Goal: Transaction & Acquisition: Obtain resource

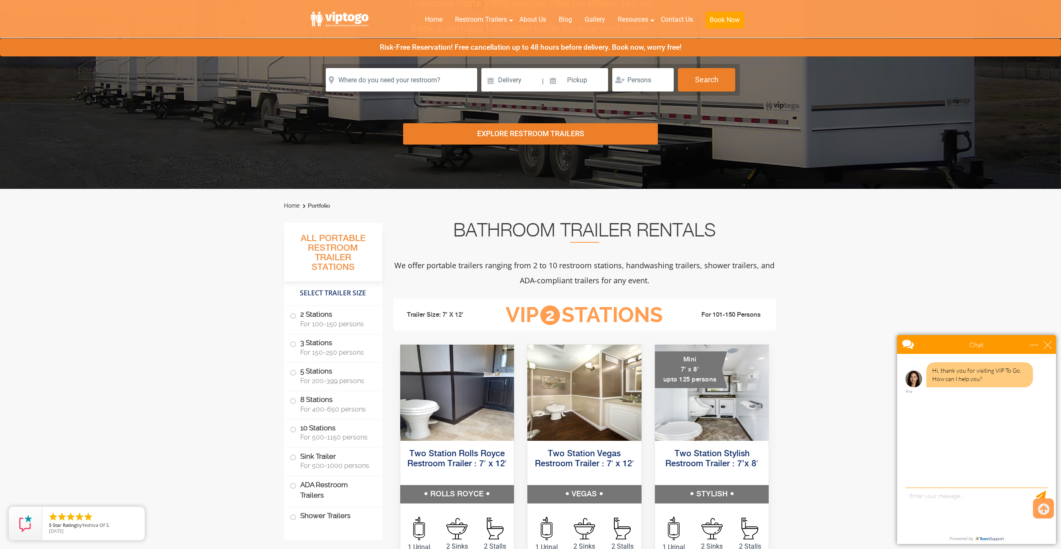
scroll to position [125, 0]
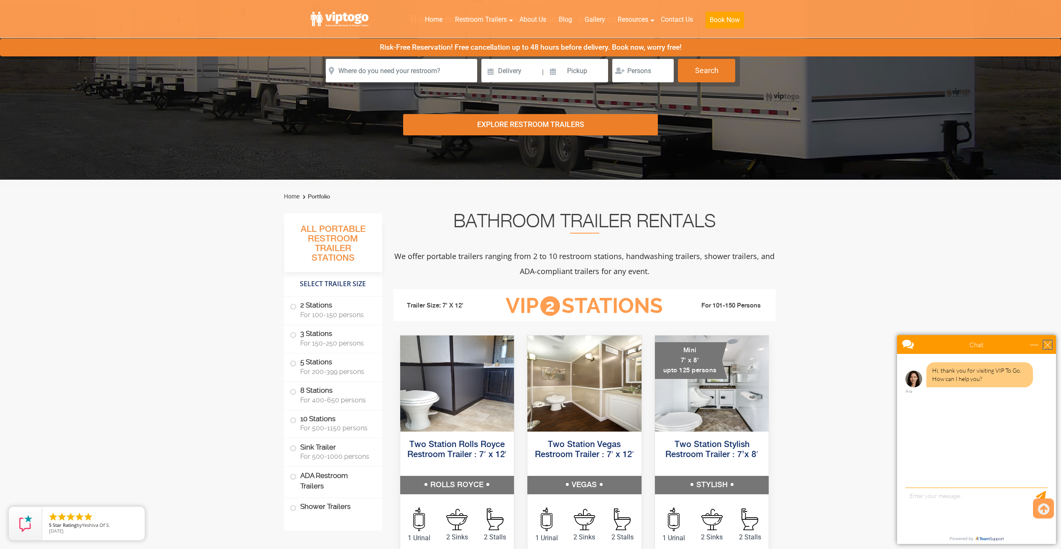
click at [1050, 341] on div "close" at bounding box center [1047, 345] width 8 height 8
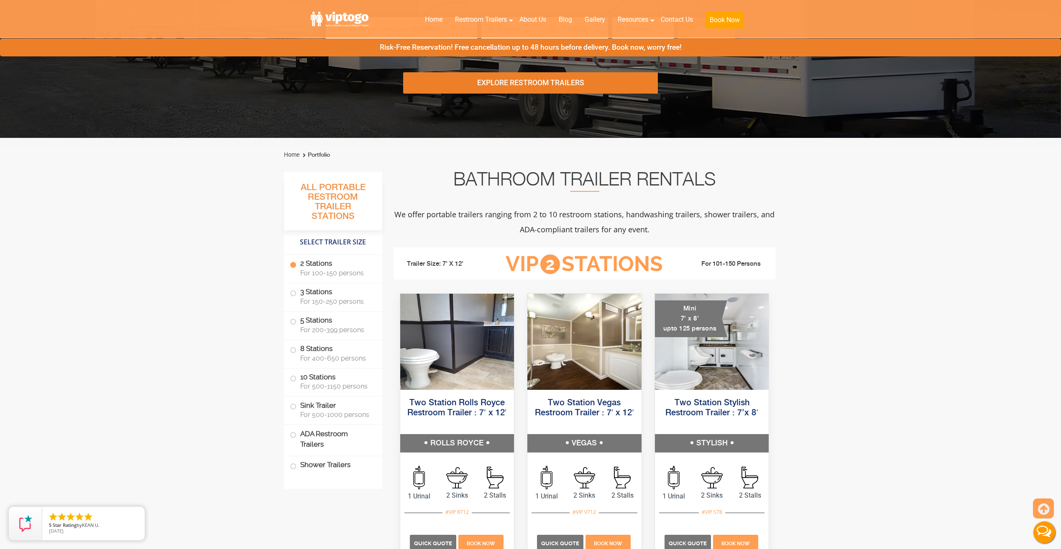
scroll to position [376, 0]
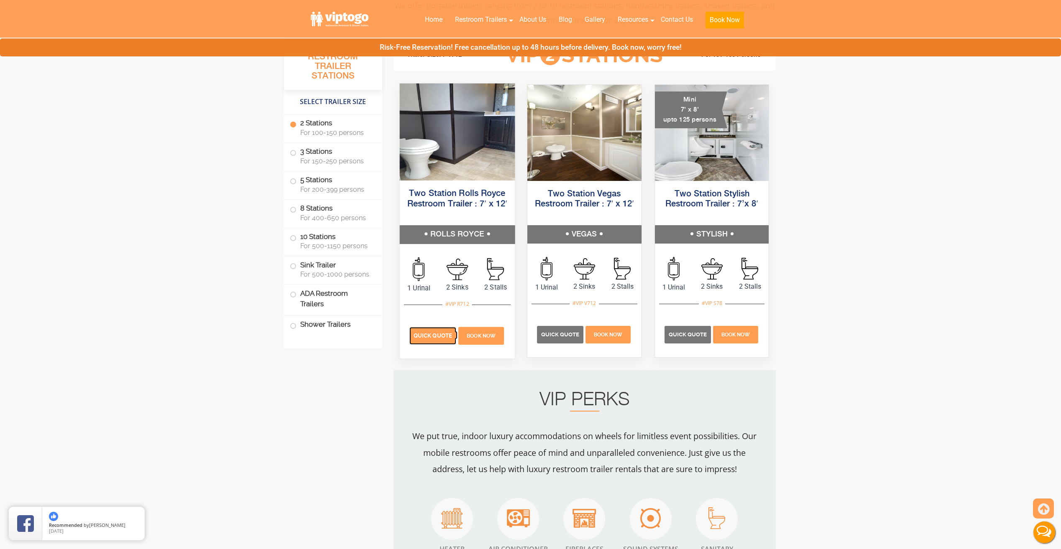
click at [433, 336] on span "Quick Quote" at bounding box center [432, 336] width 38 height 6
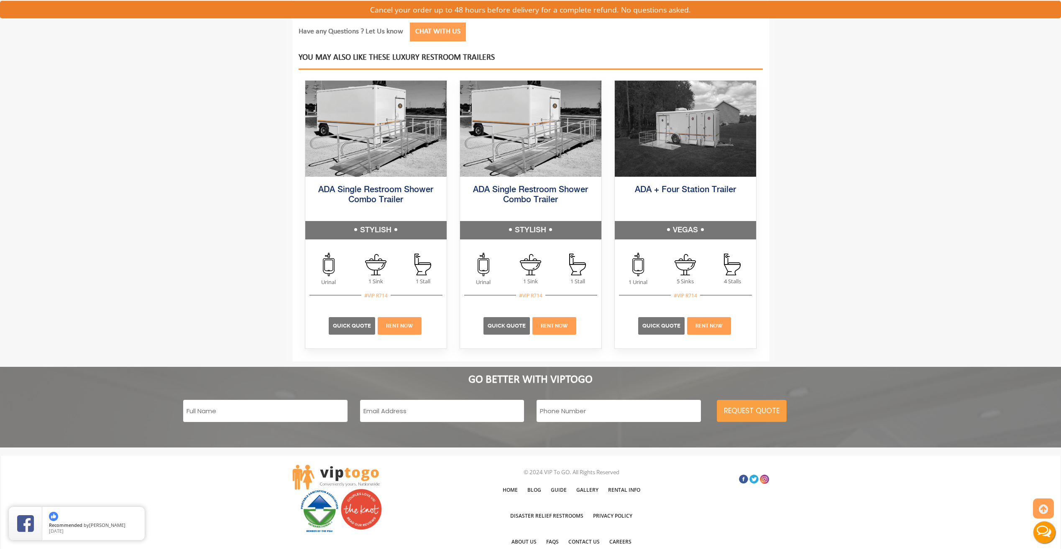
scroll to position [1129, 0]
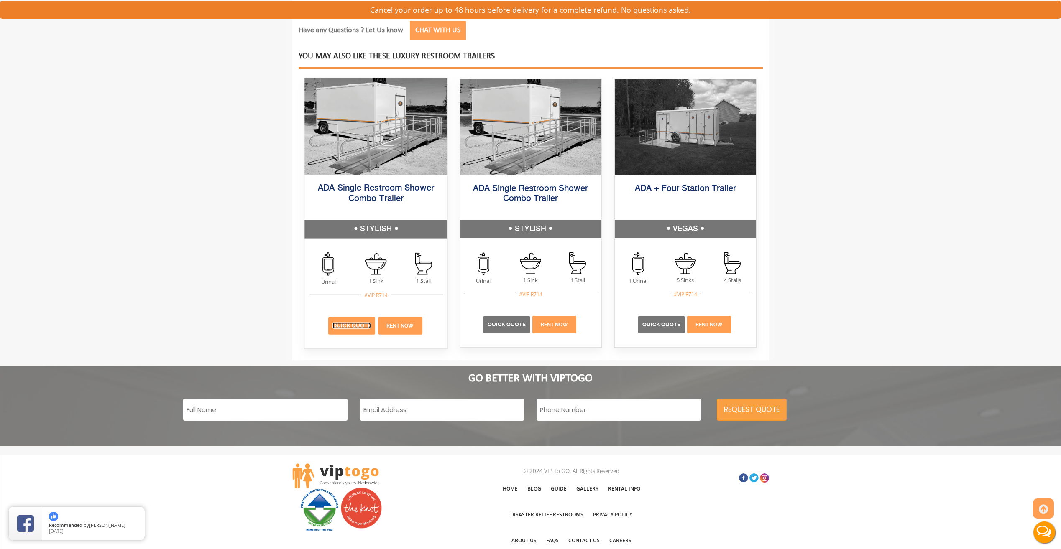
click at [349, 326] on link "Quick Quote" at bounding box center [351, 326] width 38 height 6
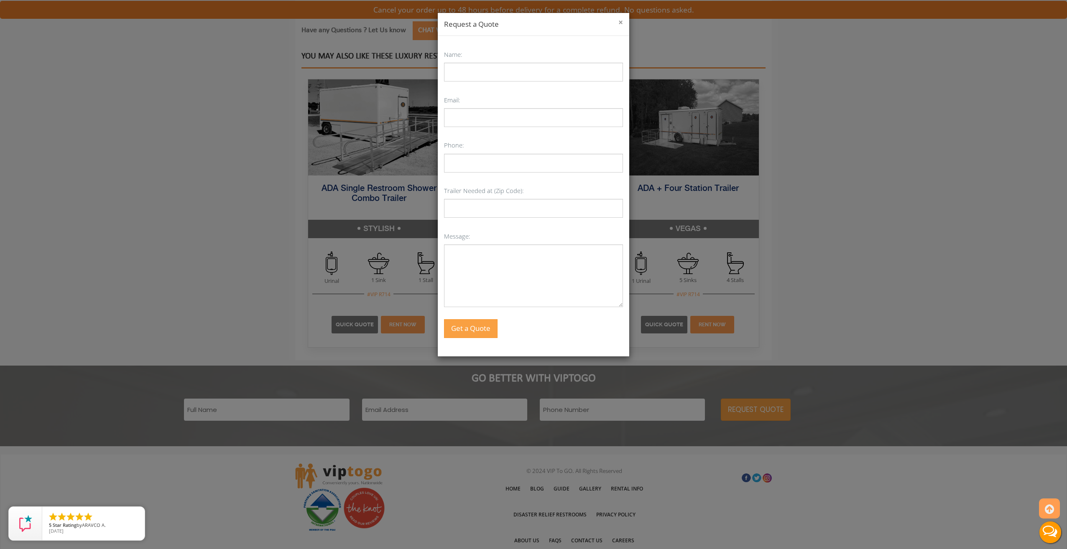
click at [621, 23] on button "×" at bounding box center [620, 22] width 5 height 8
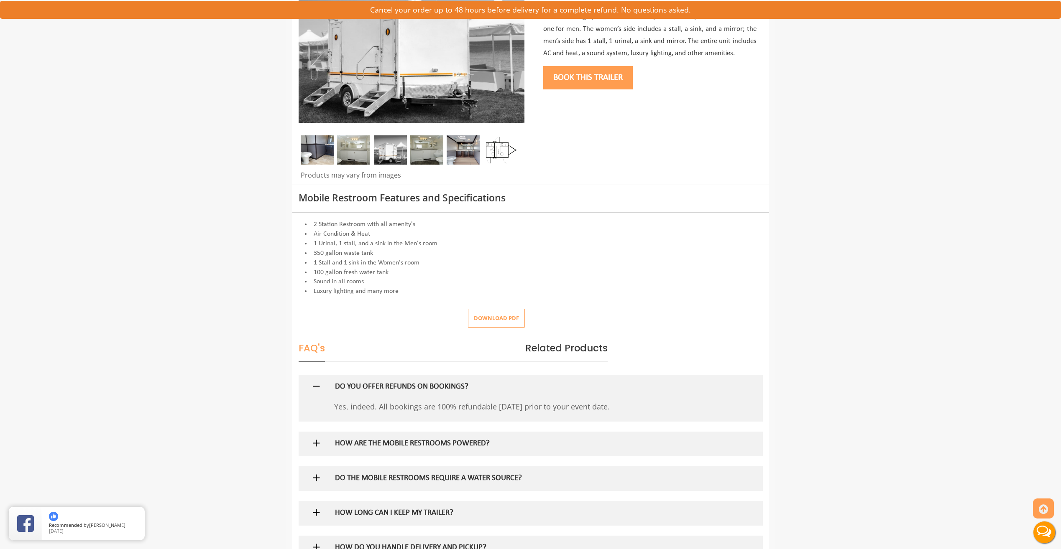
scroll to position [0, 0]
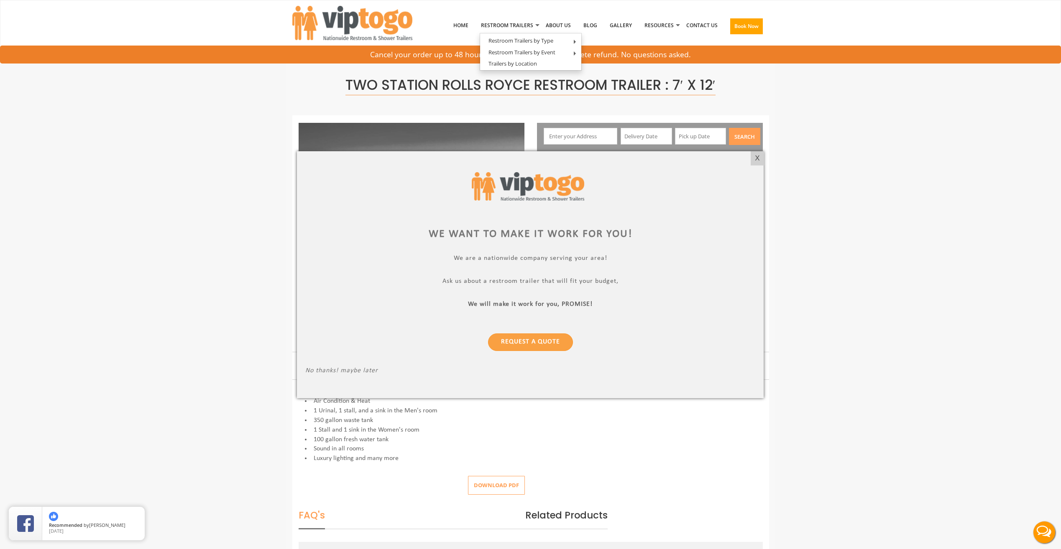
click at [755, 157] on div "X" at bounding box center [756, 158] width 13 height 14
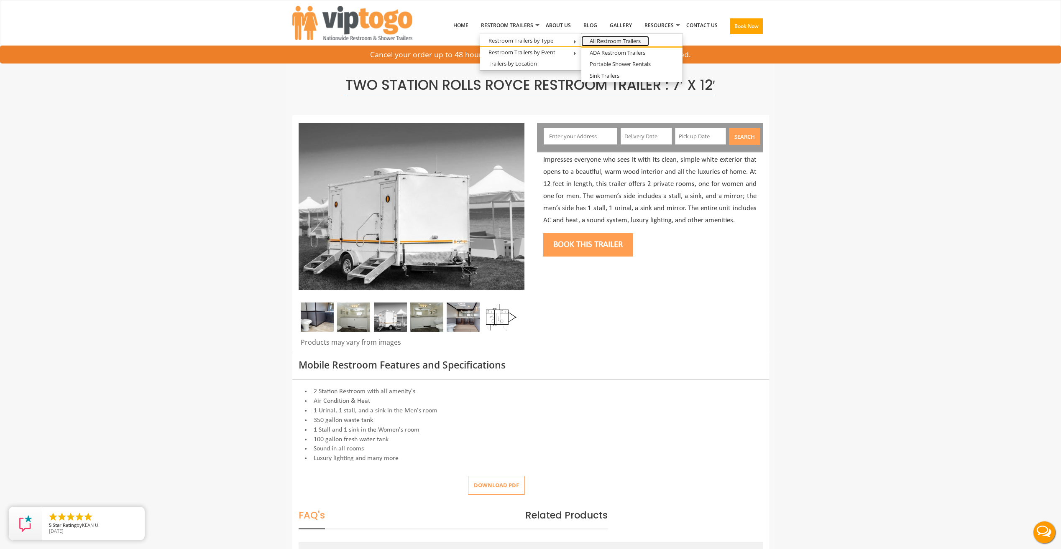
click at [632, 43] on link "All Restroom Trailers" at bounding box center [615, 41] width 68 height 10
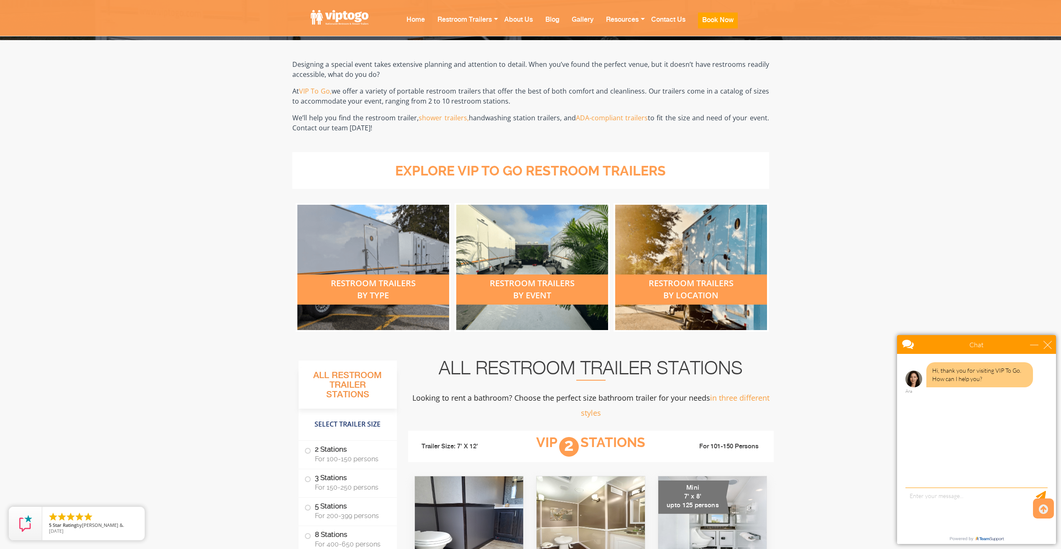
scroll to position [167, 0]
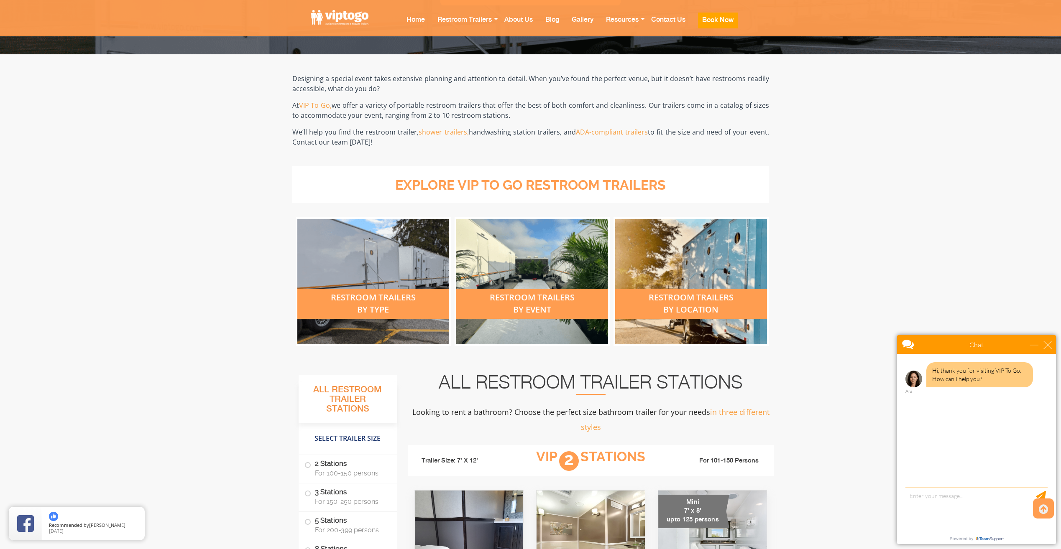
click at [382, 305] on div "restroom trailers by type" at bounding box center [373, 304] width 152 height 30
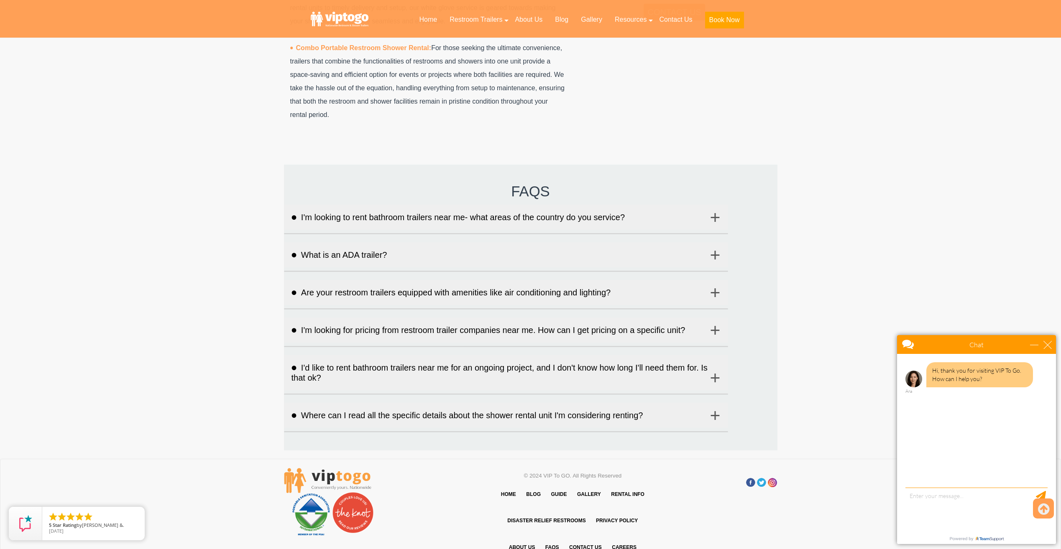
scroll to position [1916, 0]
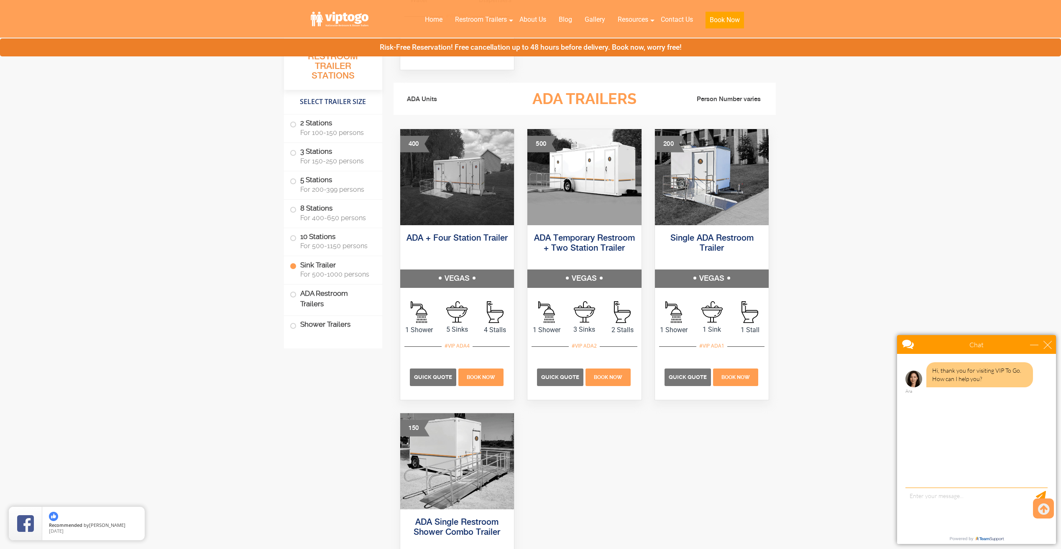
scroll to position [2466, 0]
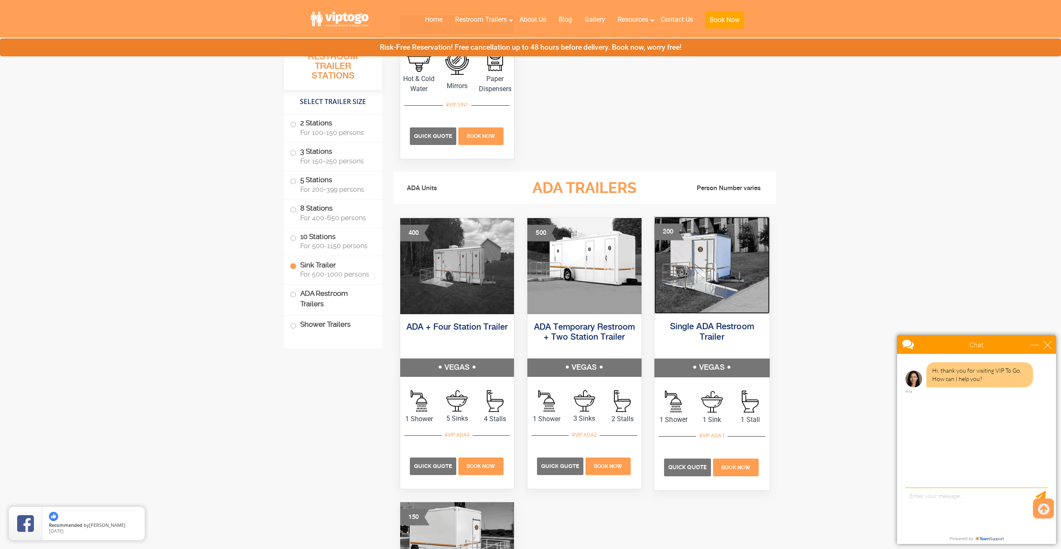
click at [719, 288] on img at bounding box center [711, 265] width 115 height 97
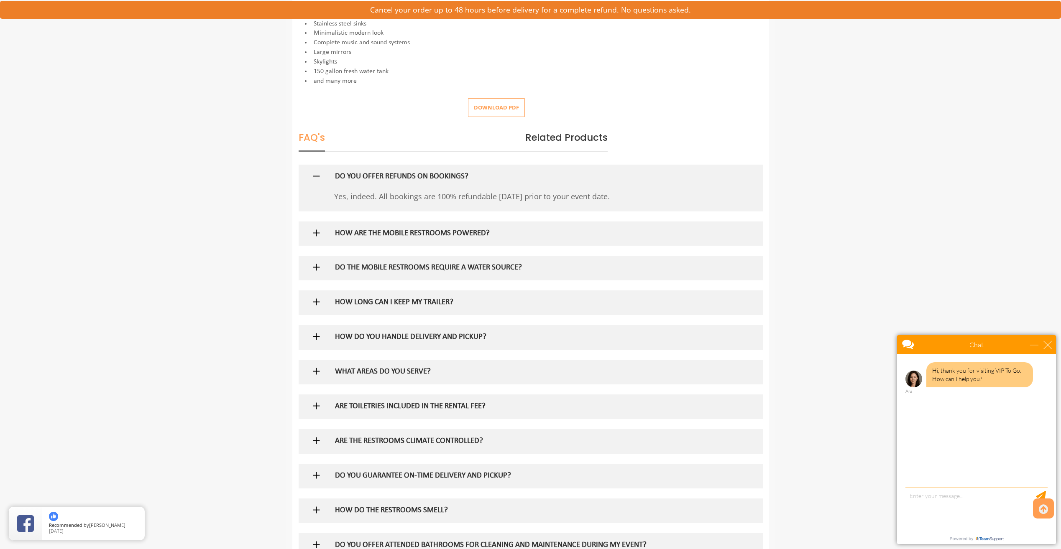
scroll to position [418, 0]
click at [315, 299] on img at bounding box center [316, 300] width 10 height 10
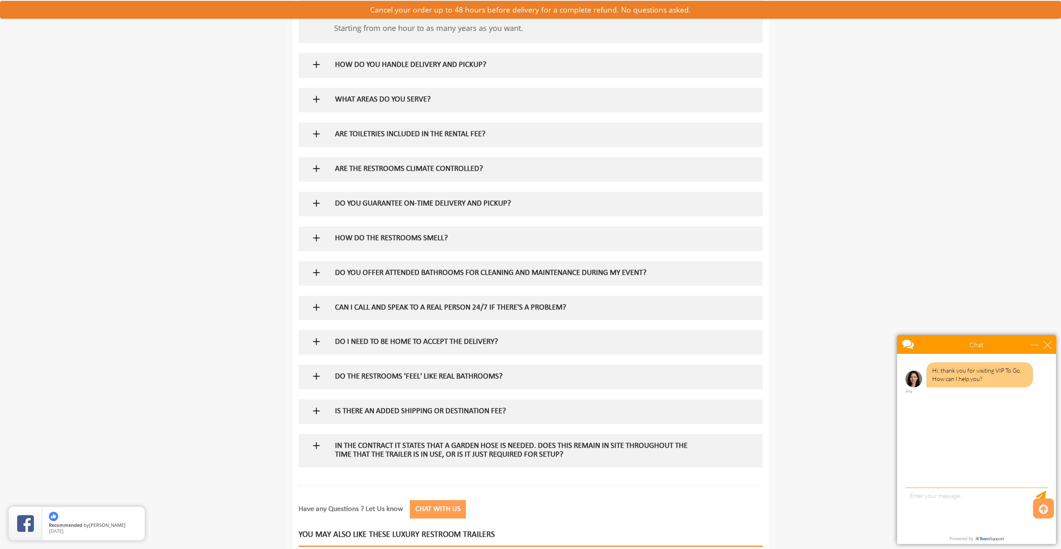
scroll to position [711, 0]
click at [314, 410] on img at bounding box center [316, 410] width 10 height 10
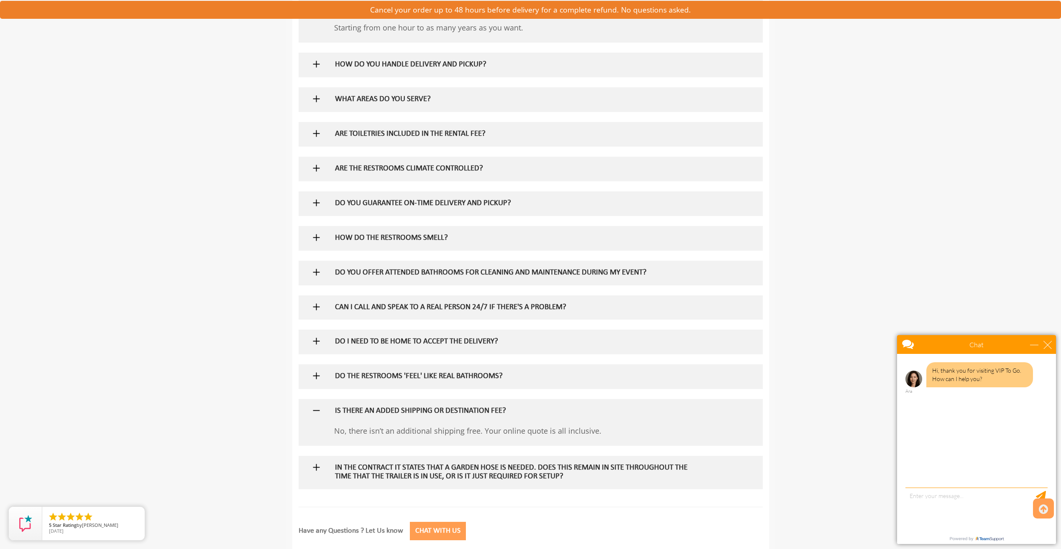
click at [319, 469] on img at bounding box center [316, 467] width 10 height 10
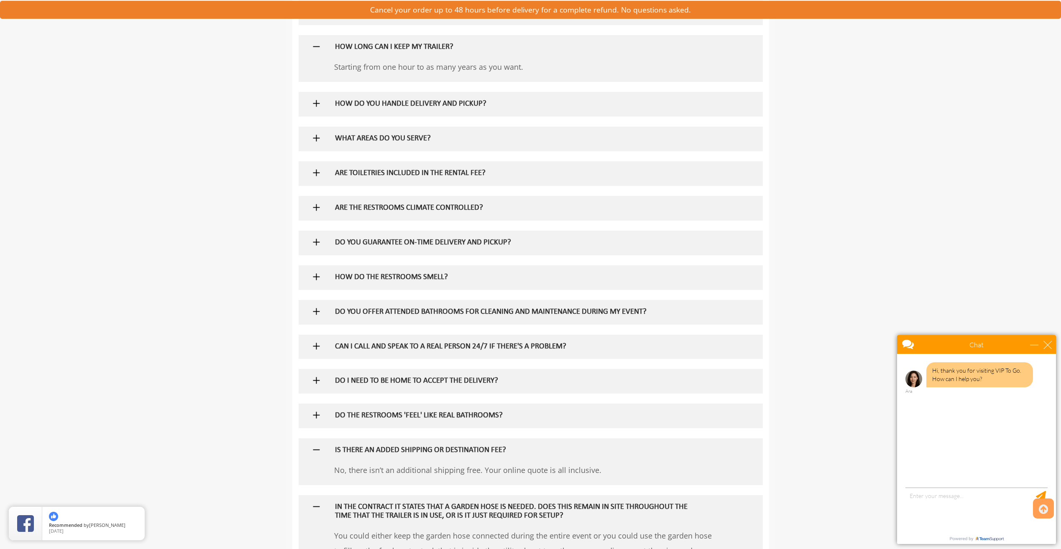
scroll to position [669, 0]
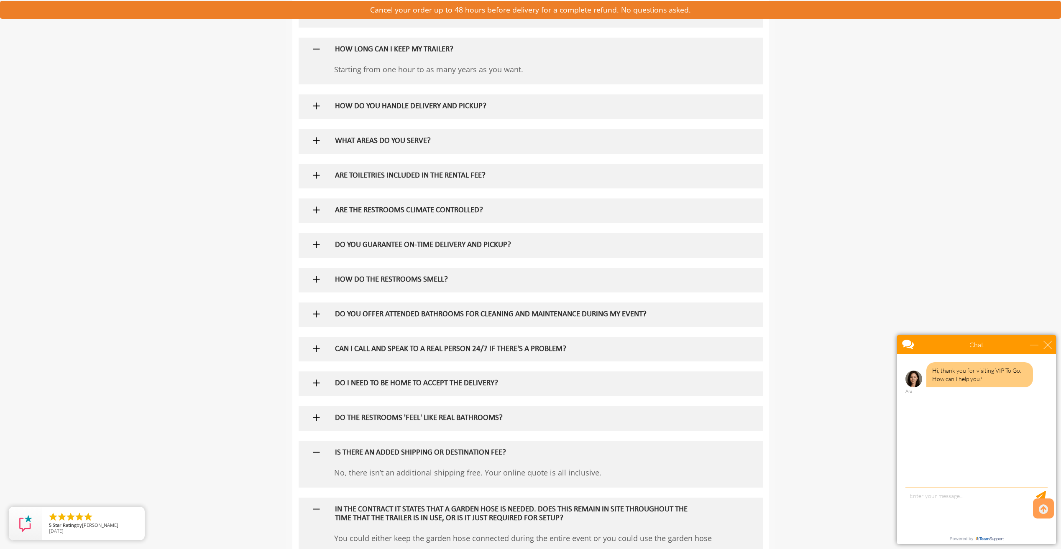
click at [313, 313] on img at bounding box center [316, 314] width 10 height 10
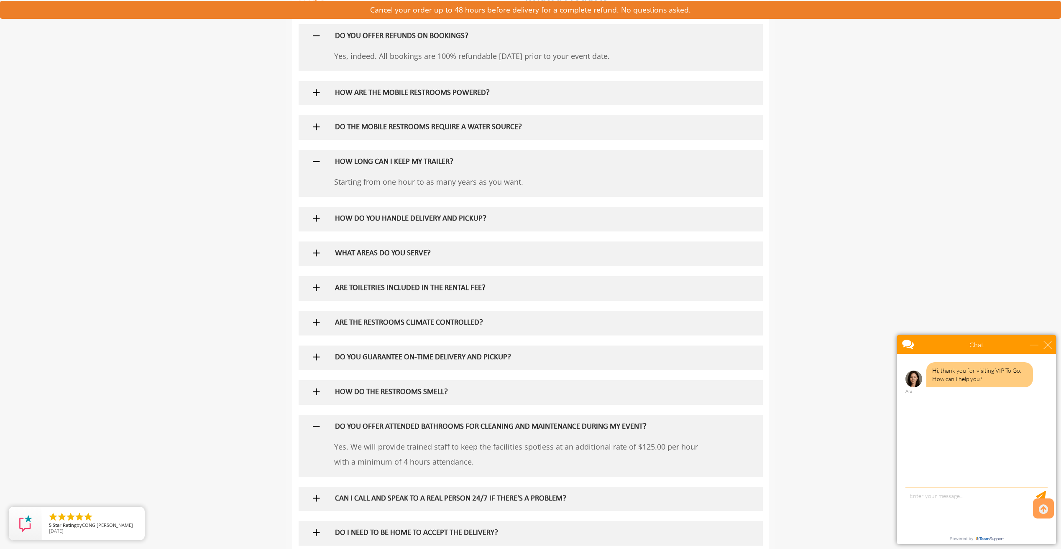
scroll to position [543, 0]
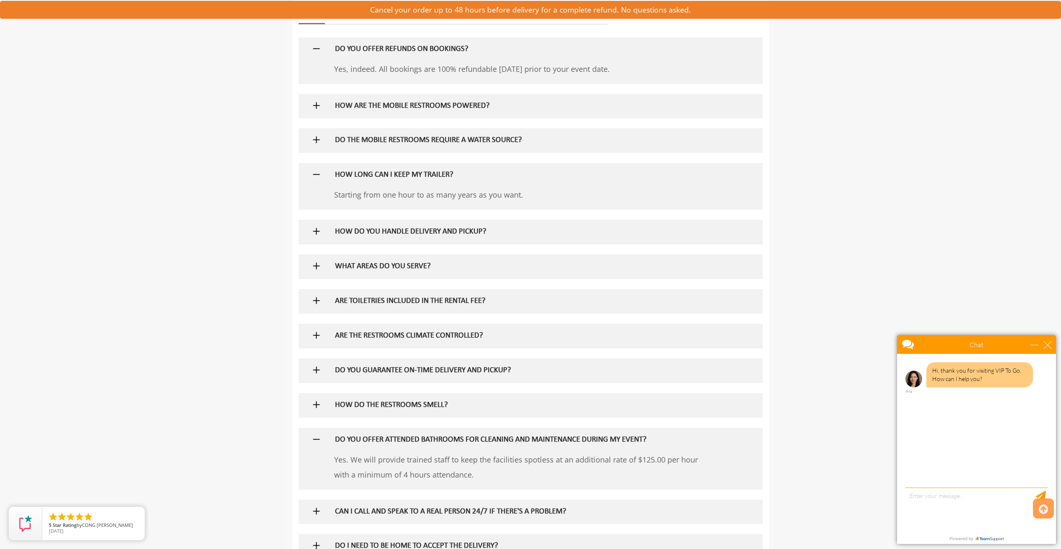
click at [315, 302] on img at bounding box center [316, 301] width 10 height 10
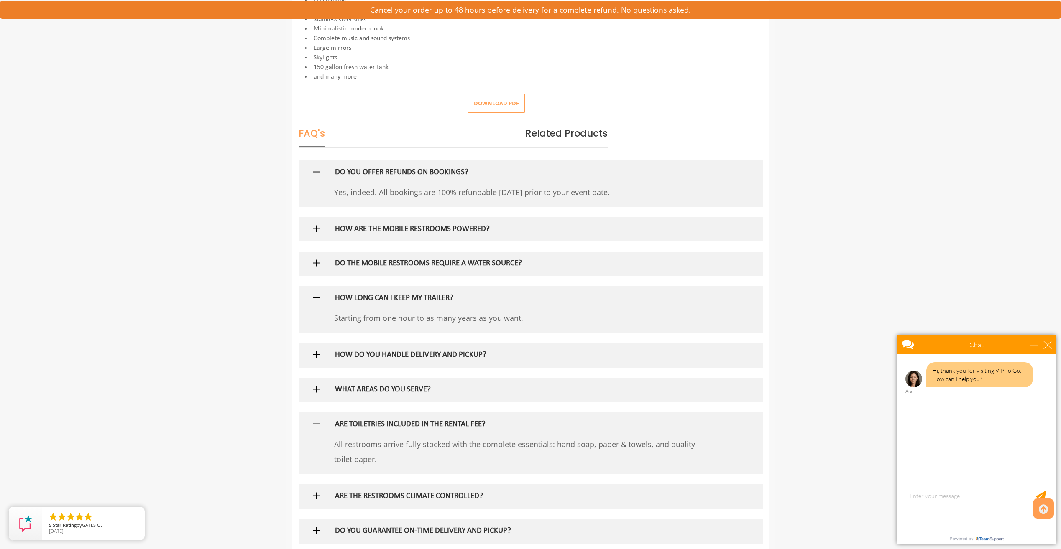
scroll to position [418, 0]
click at [314, 265] on img at bounding box center [316, 265] width 10 height 10
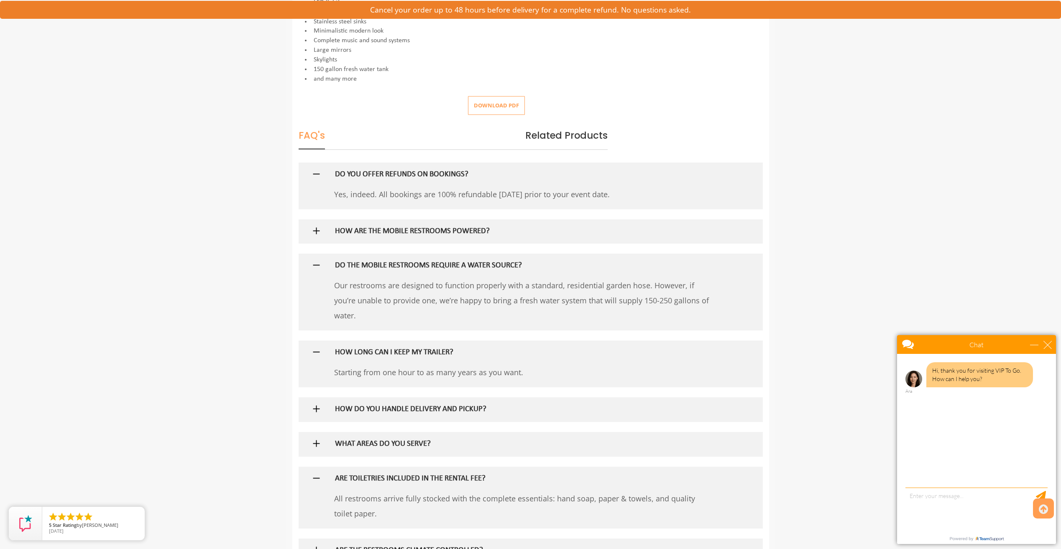
click at [317, 228] on img at bounding box center [316, 231] width 10 height 10
